Goal: Use online tool/utility: Utilize a website feature to perform a specific function

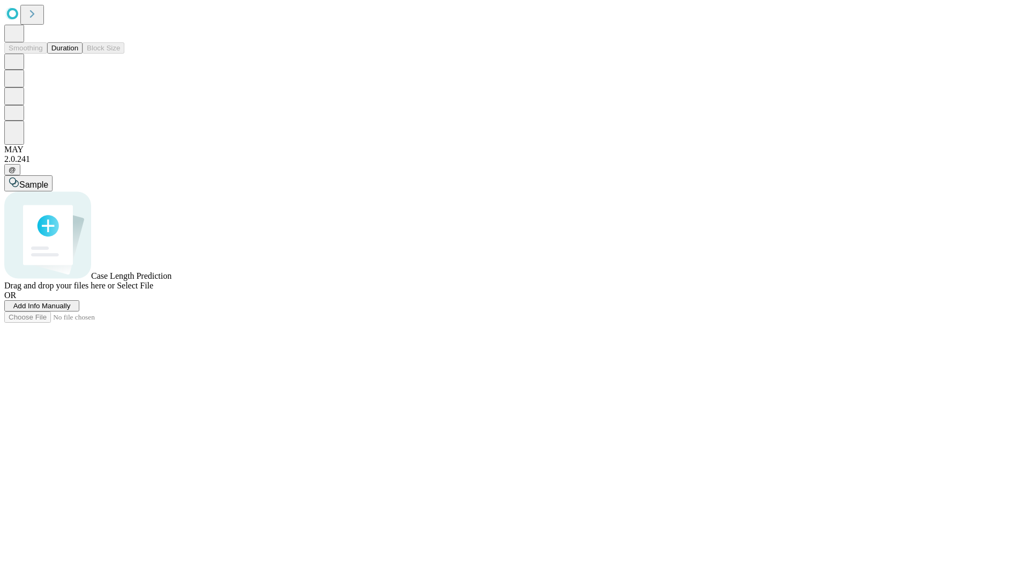
click at [78, 54] on button "Duration" at bounding box center [64, 47] width 35 height 11
click at [48, 180] on span "Sample" at bounding box center [33, 184] width 29 height 9
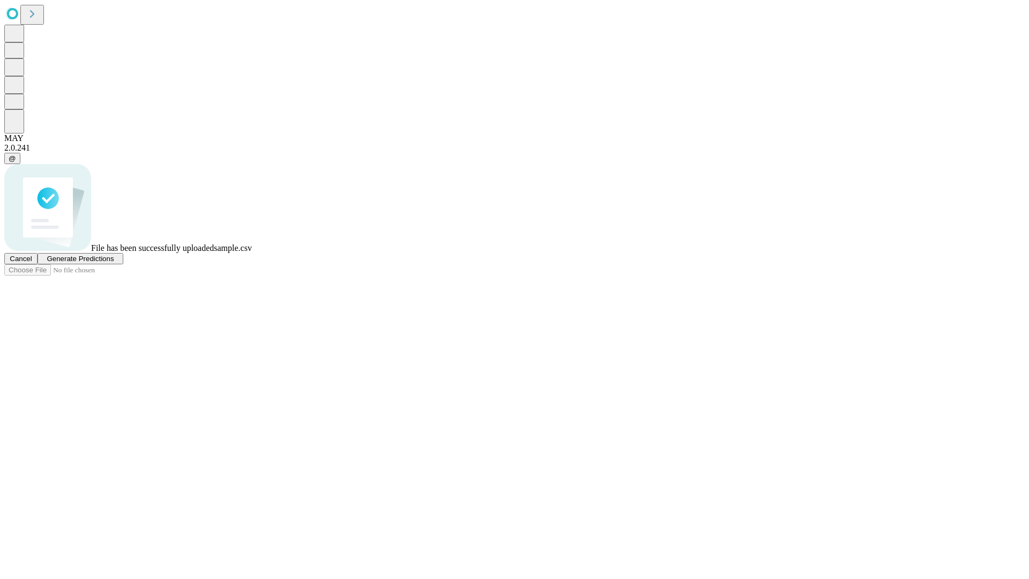
click at [114, 263] on span "Generate Predictions" at bounding box center [80, 259] width 67 height 8
